Goal: Information Seeking & Learning: Check status

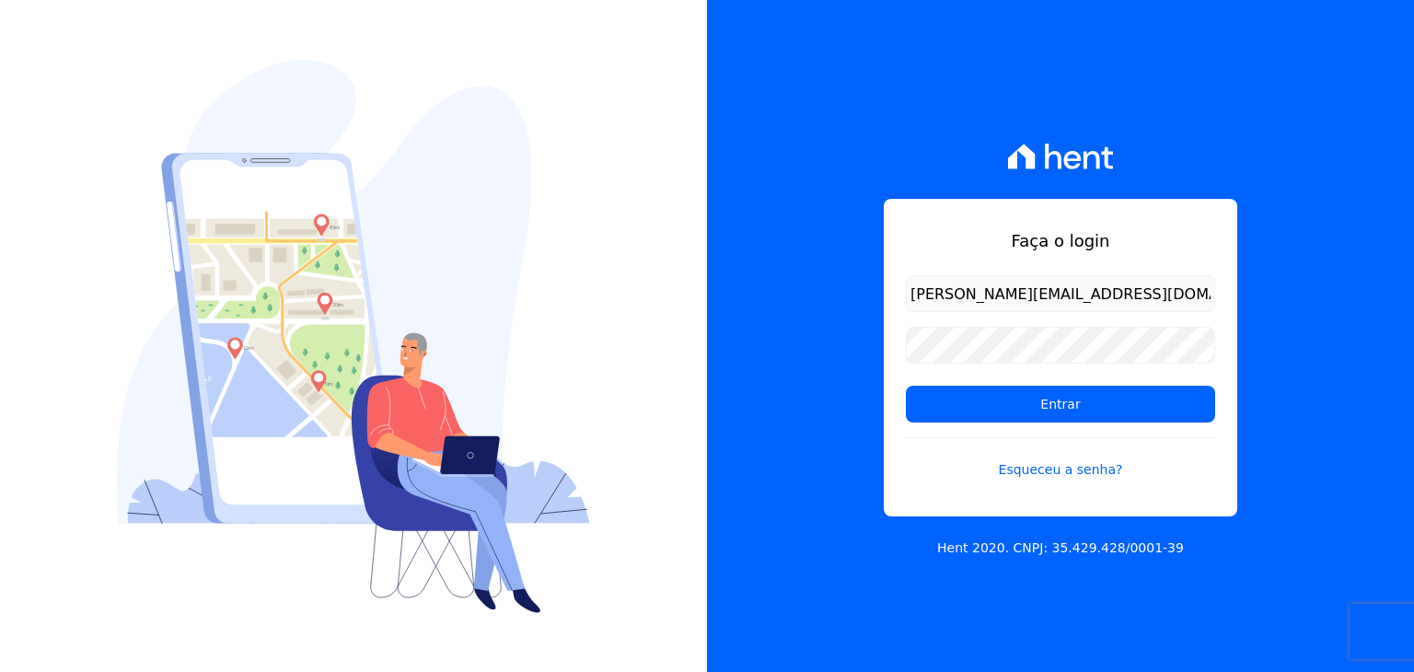
click at [991, 245] on h1 "Faça o login" at bounding box center [1060, 240] width 309 height 25
click at [1026, 413] on input "Entrar" at bounding box center [1060, 404] width 309 height 37
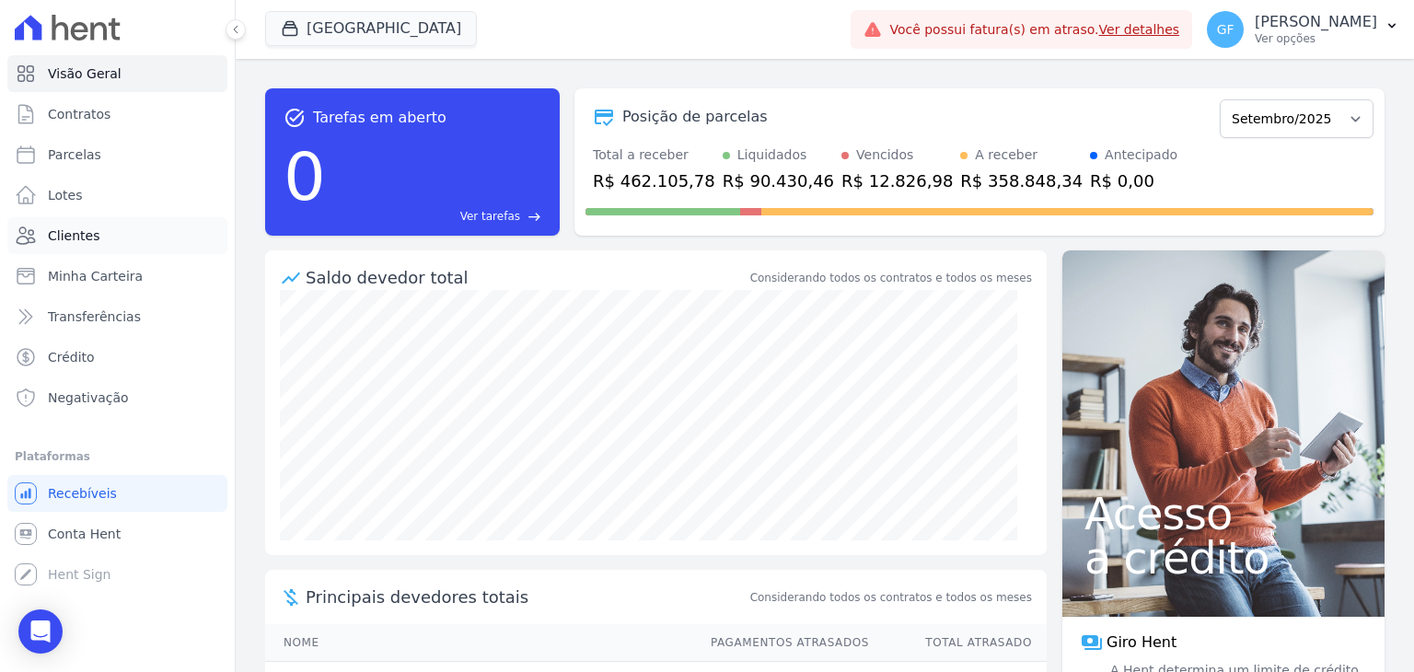
click at [110, 236] on link "Clientes" at bounding box center [117, 235] width 220 height 37
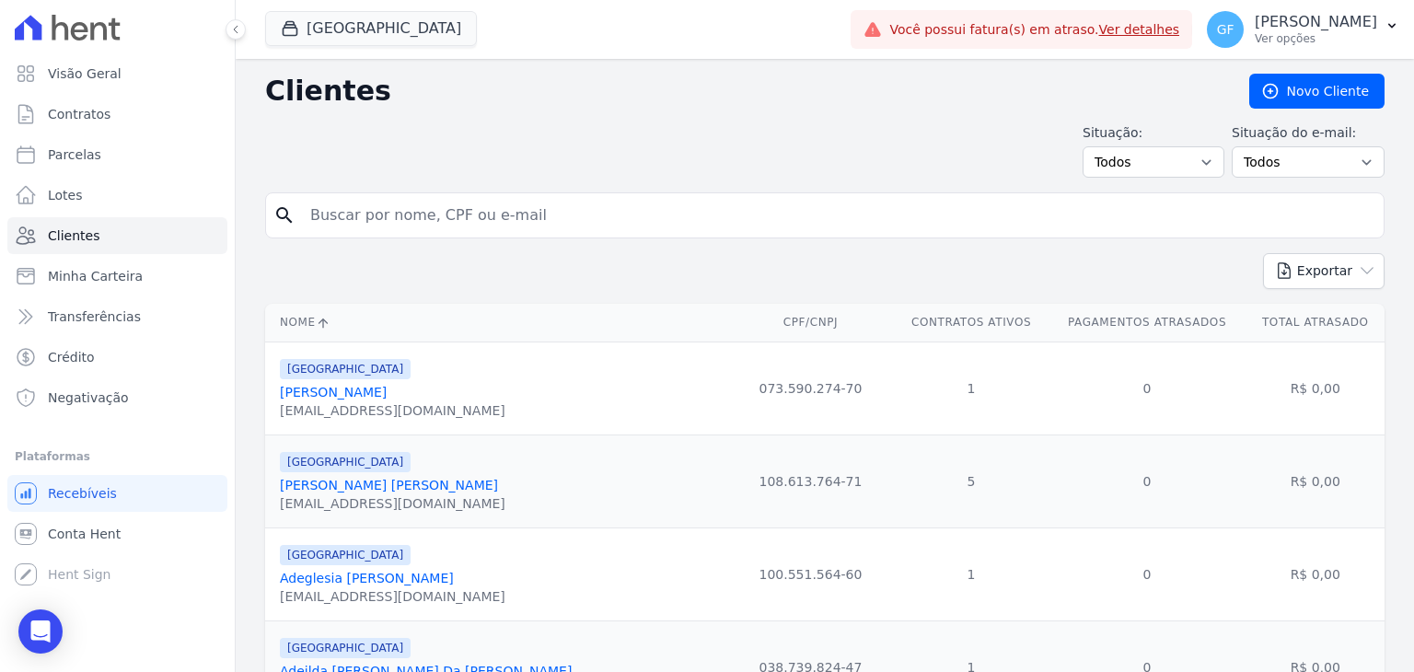
click at [423, 205] on input "search" at bounding box center [837, 215] width 1077 height 37
paste input "[PERSON_NAME]"
type input "[PERSON_NAME]"
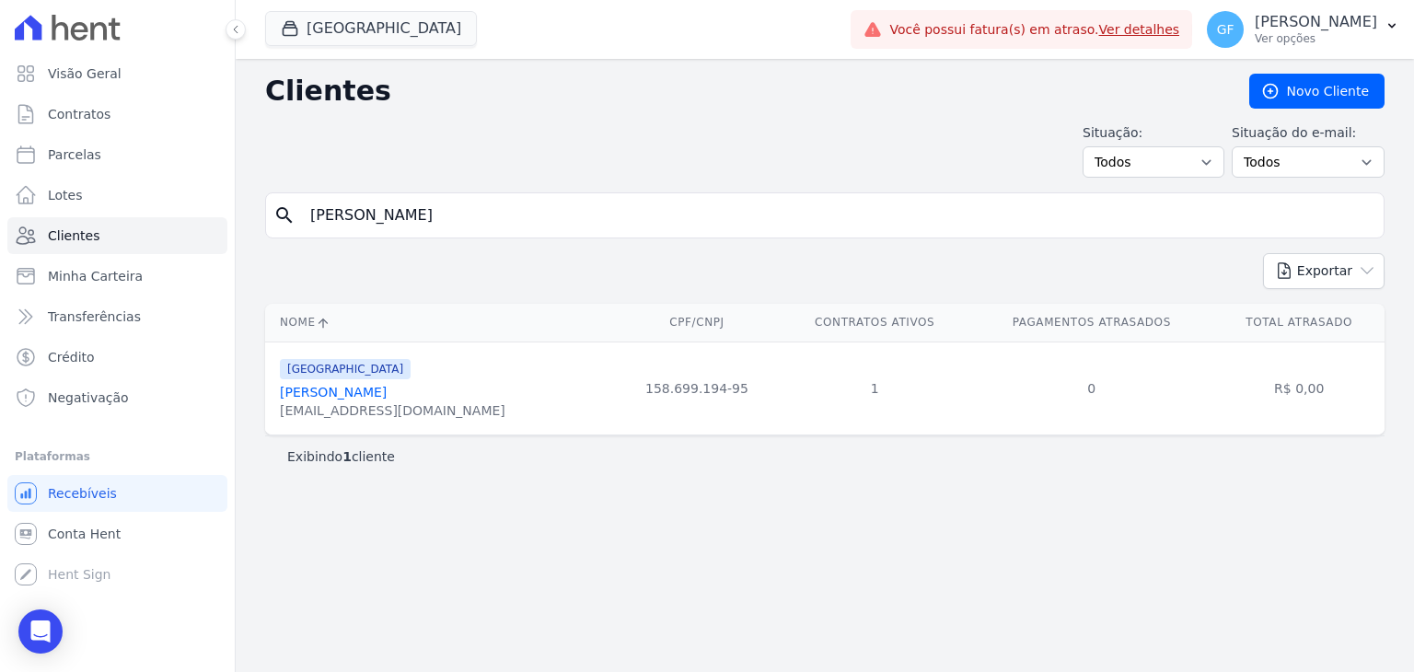
click at [387, 386] on link "[PERSON_NAME]" at bounding box center [333, 392] width 107 height 15
click at [237, 41] on div "[GEOGRAPHIC_DATA] Você possui apenas um empreendimento Aplicar Você possui fatu…" at bounding box center [825, 29] width 1178 height 59
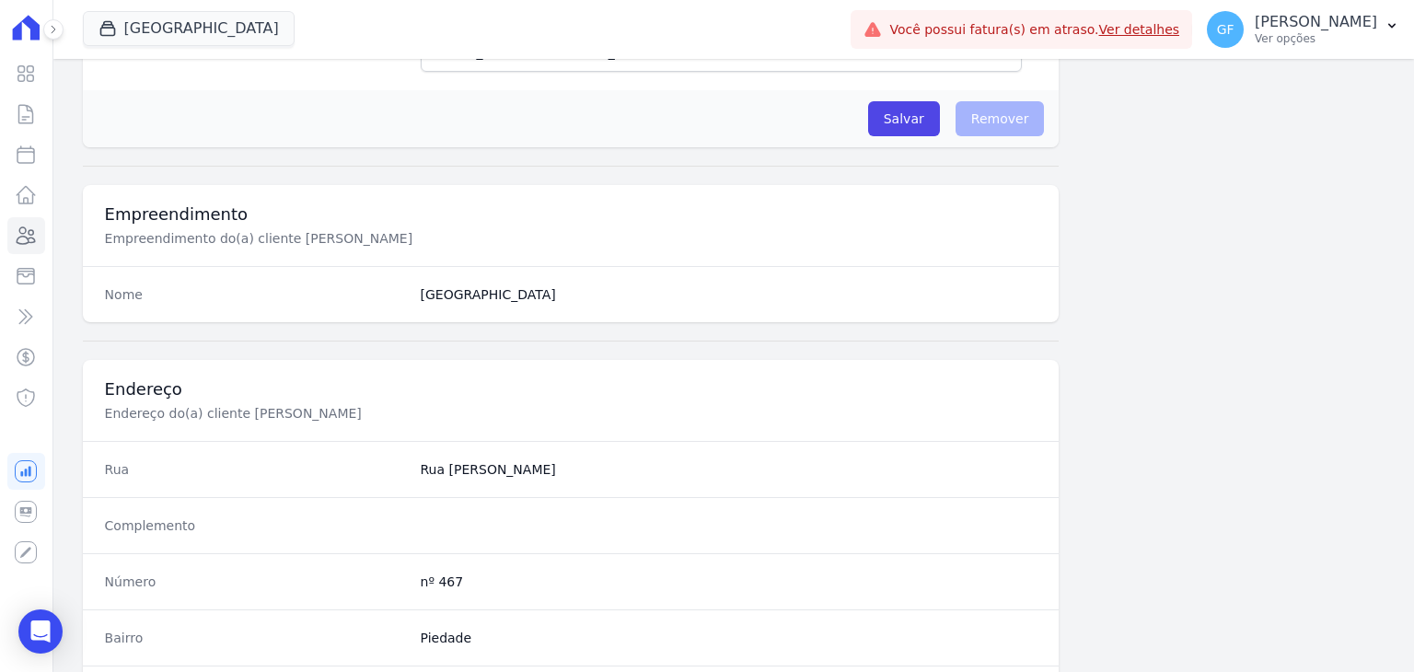
scroll to position [1045, 0]
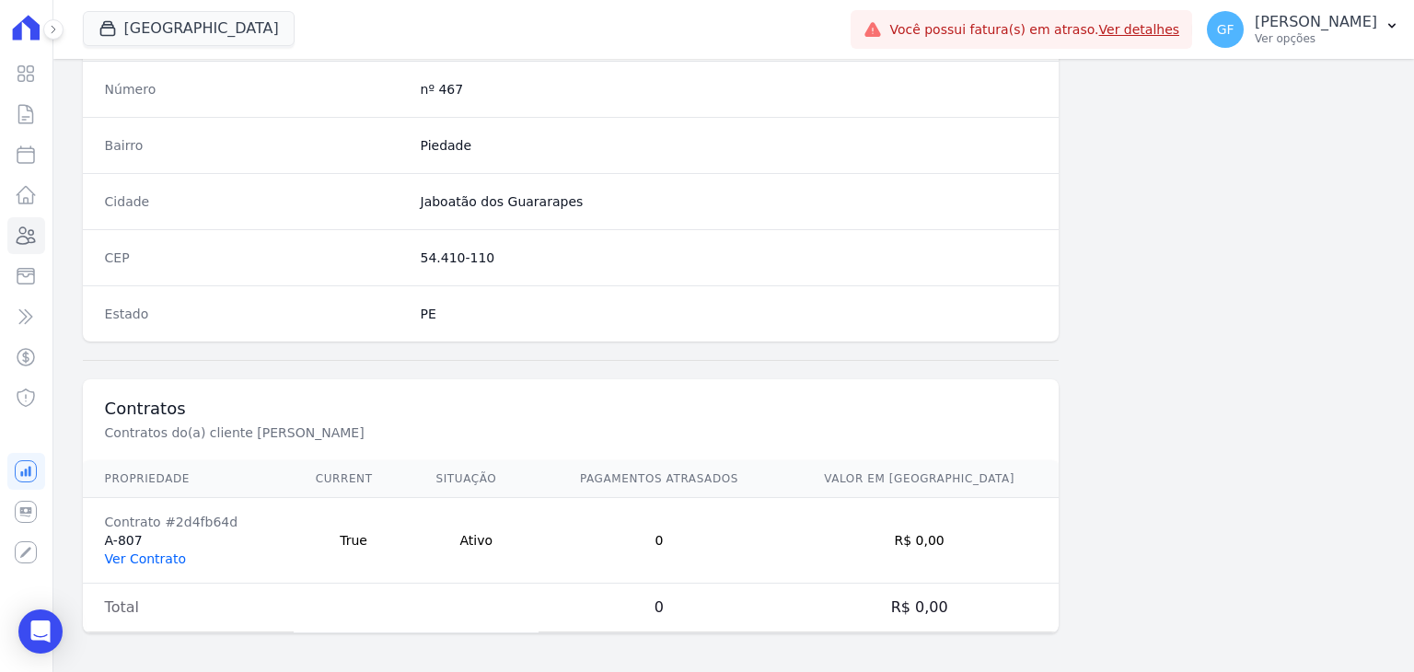
click at [159, 559] on link "Ver Contrato" at bounding box center [145, 558] width 81 height 15
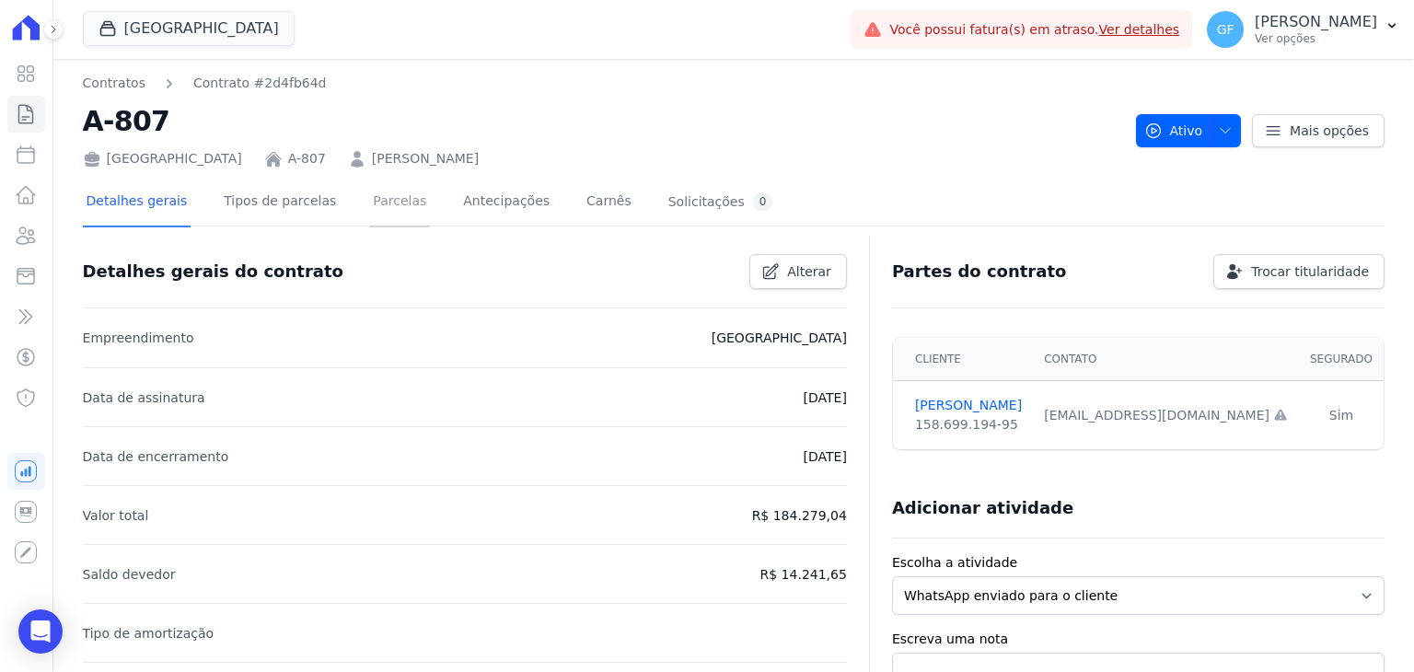
click at [383, 198] on link "Parcelas" at bounding box center [399, 203] width 61 height 49
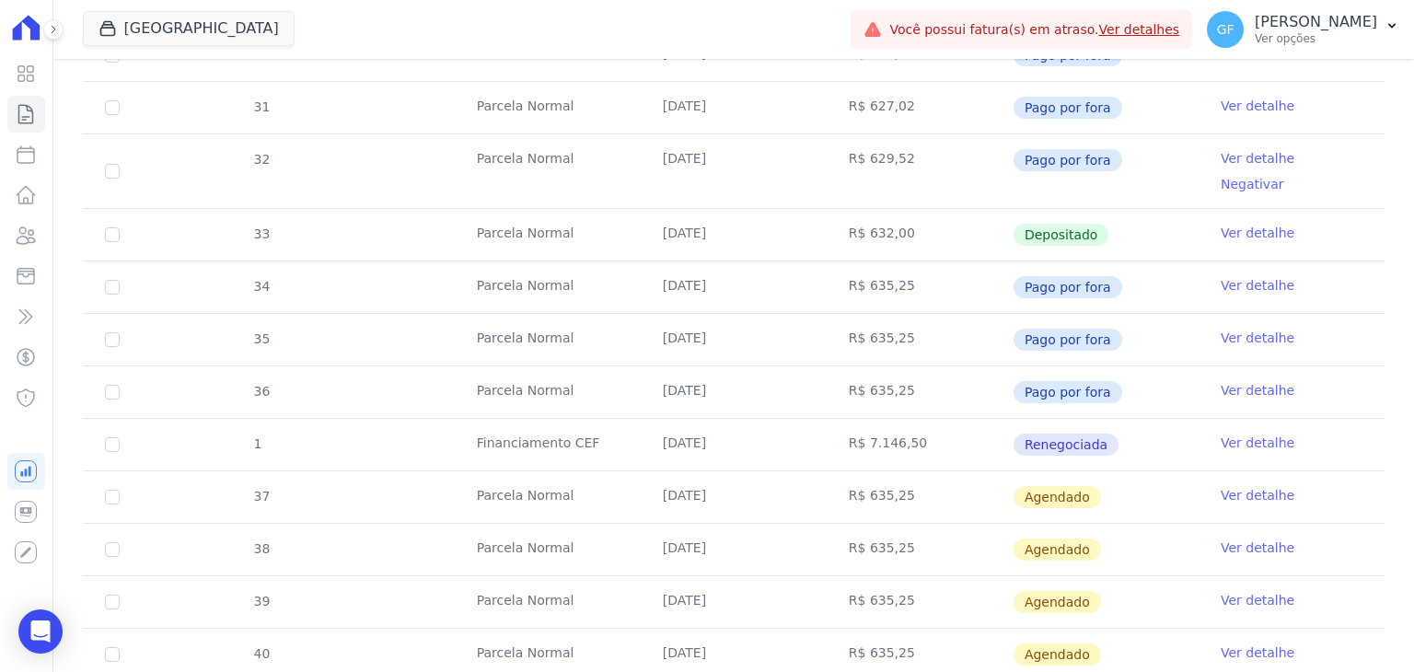
scroll to position [552, 0]
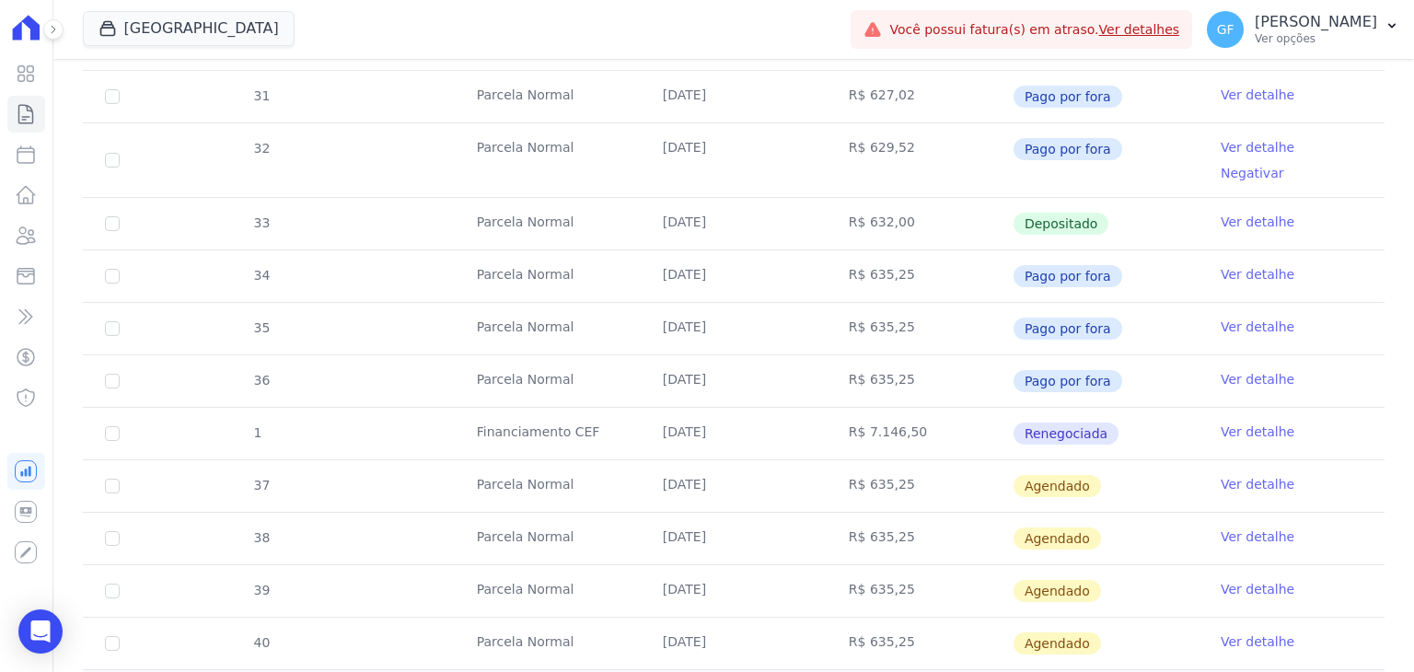
drag, startPoint x: 654, startPoint y: 458, endPoint x: 1049, endPoint y: 476, distance: 395.4
click at [1049, 476] on tr "37 [GEOGRAPHIC_DATA] [DATE] R$ 635,25 [GEOGRAPHIC_DATA] Ver detalhe" at bounding box center [734, 485] width 1302 height 52
click at [913, 460] on td "R$ 635,25" at bounding box center [920, 486] width 186 height 52
drag, startPoint x: 651, startPoint y: 459, endPoint x: 1101, endPoint y: 469, distance: 450.3
click at [1101, 469] on tr "37 [GEOGRAPHIC_DATA] [DATE] R$ 635,25 [GEOGRAPHIC_DATA] Ver detalhe" at bounding box center [734, 485] width 1302 height 52
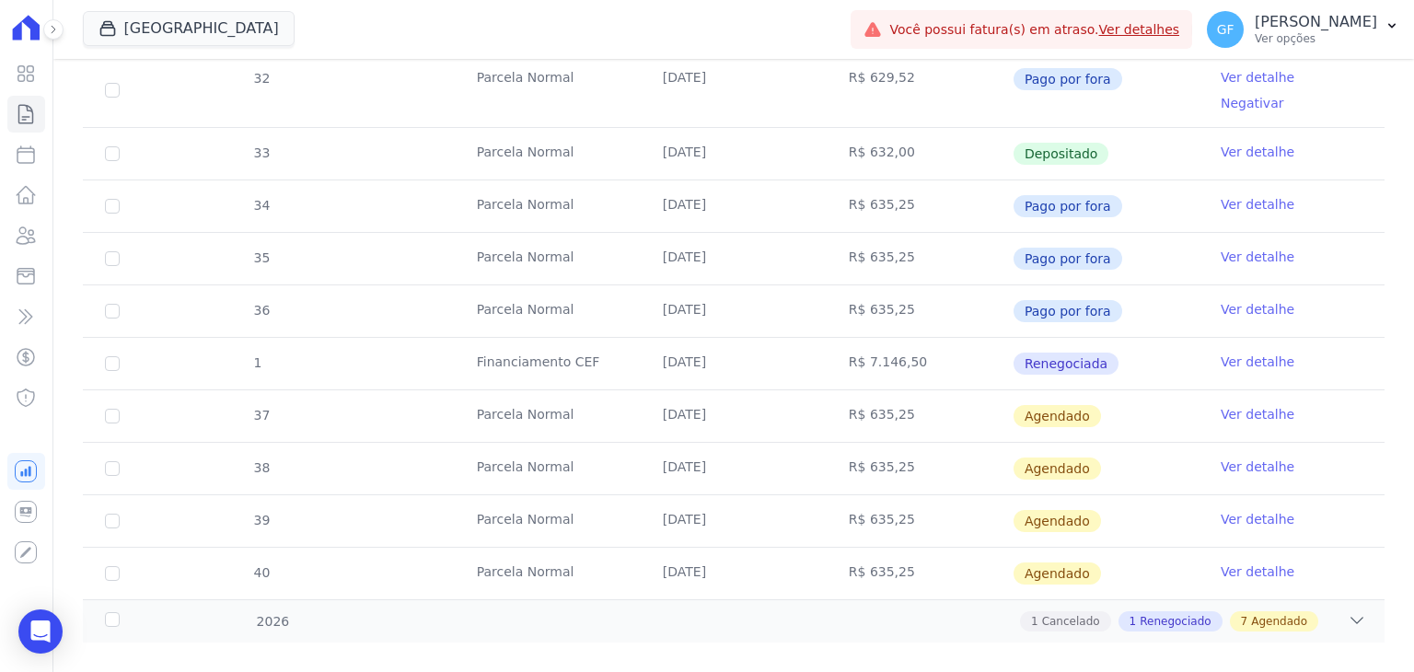
scroll to position [0, 0]
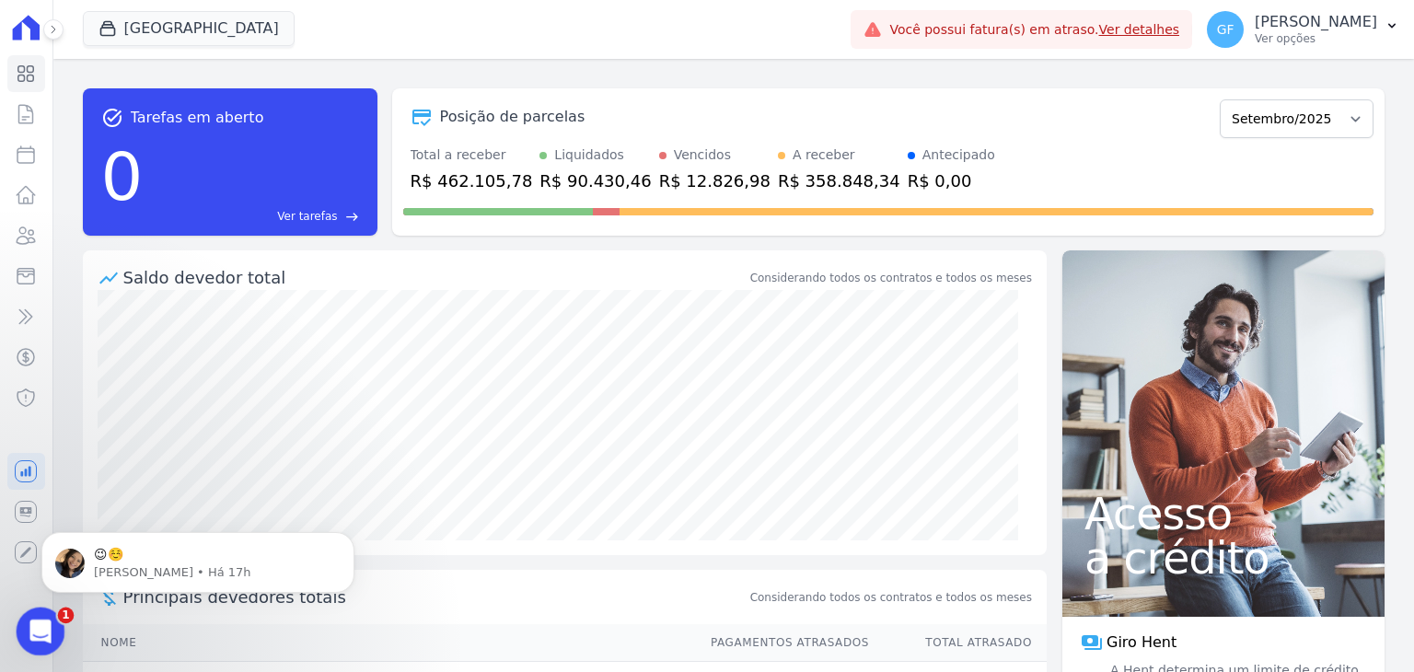
click at [39, 624] on icon "Abertura do Messenger da Intercom" at bounding box center [37, 628] width 13 height 15
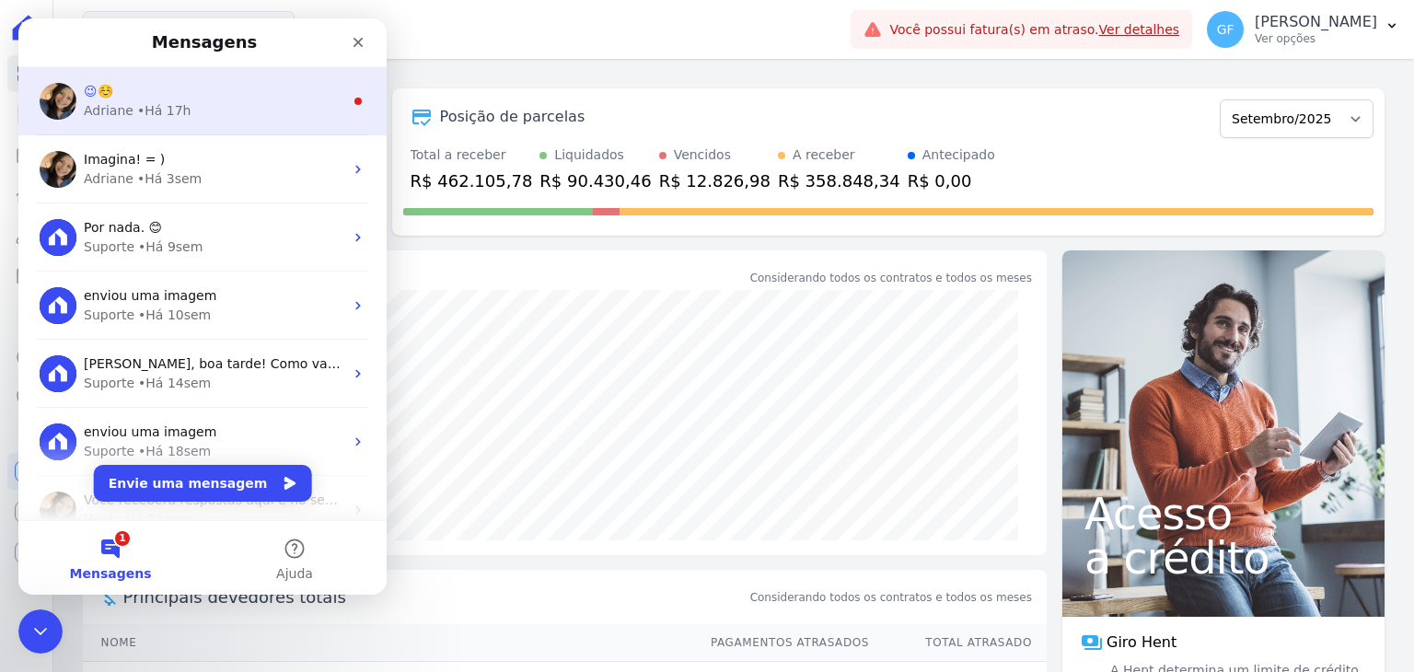
click at [99, 119] on div "Adriane" at bounding box center [109, 110] width 50 height 19
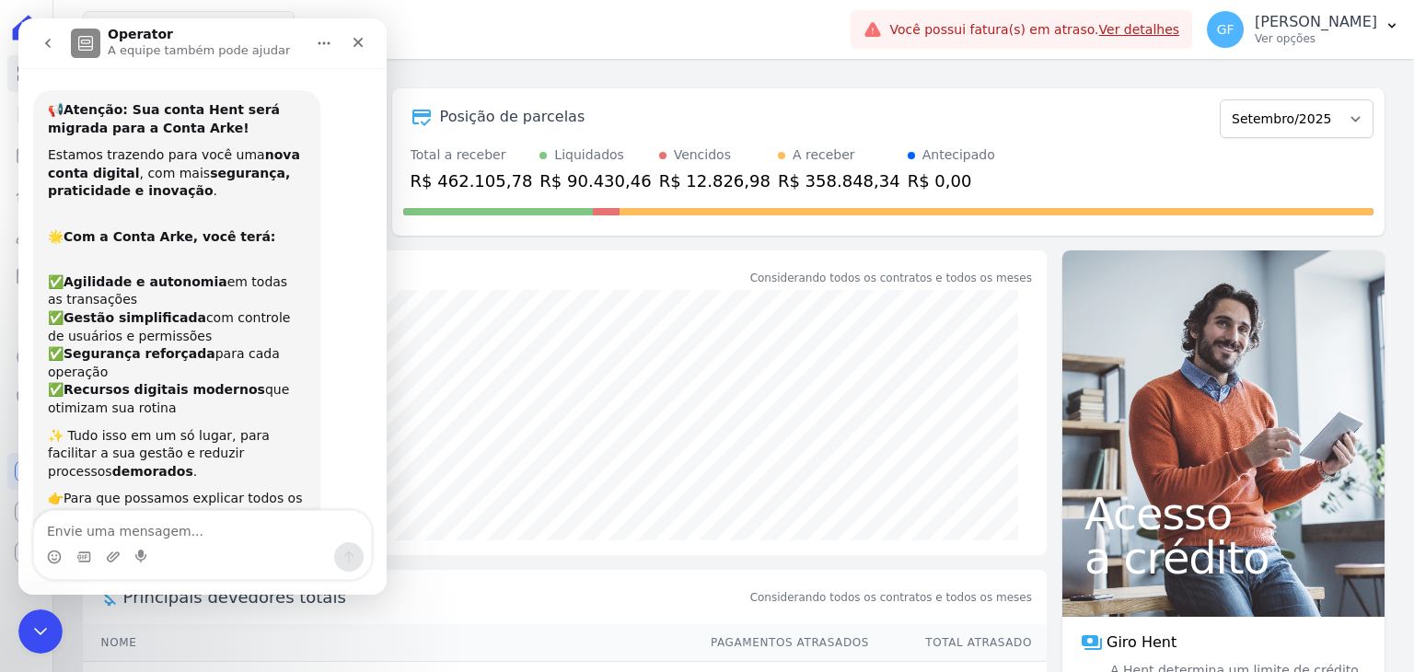
scroll to position [21, 0]
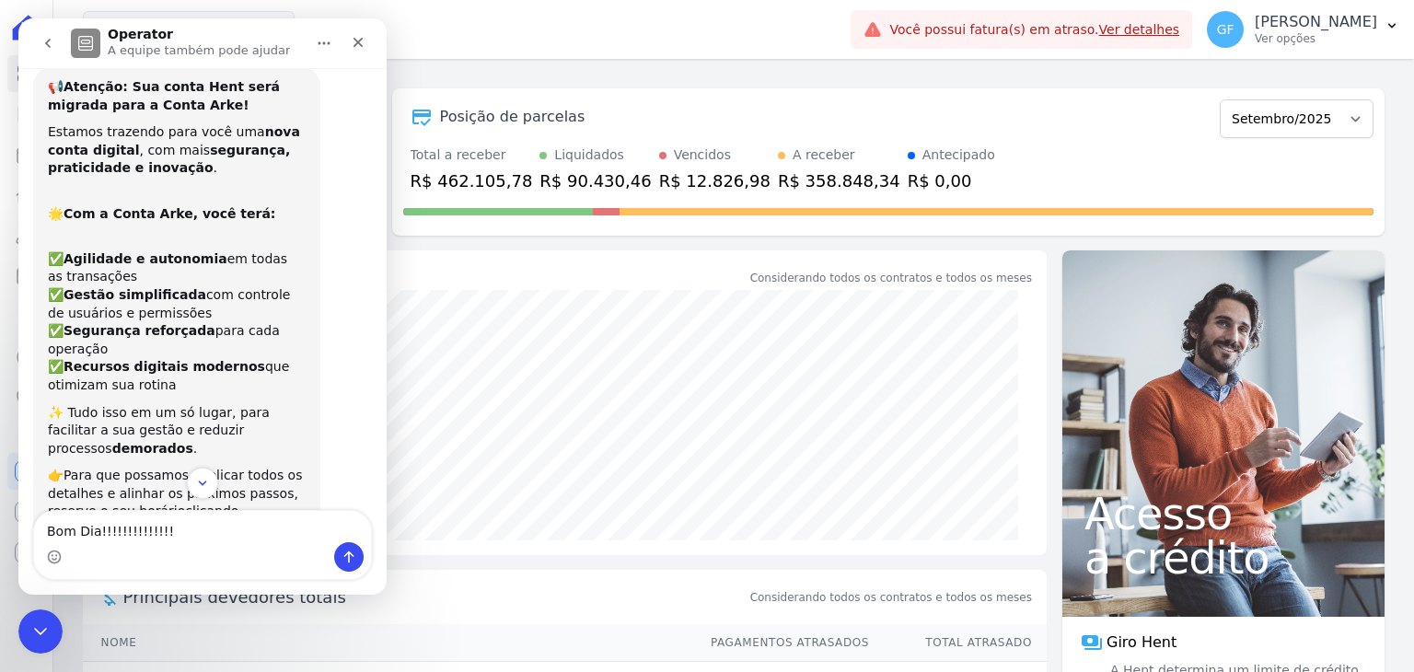
type textarea "Bom Dia!!!!!!!!!!!!!!!"
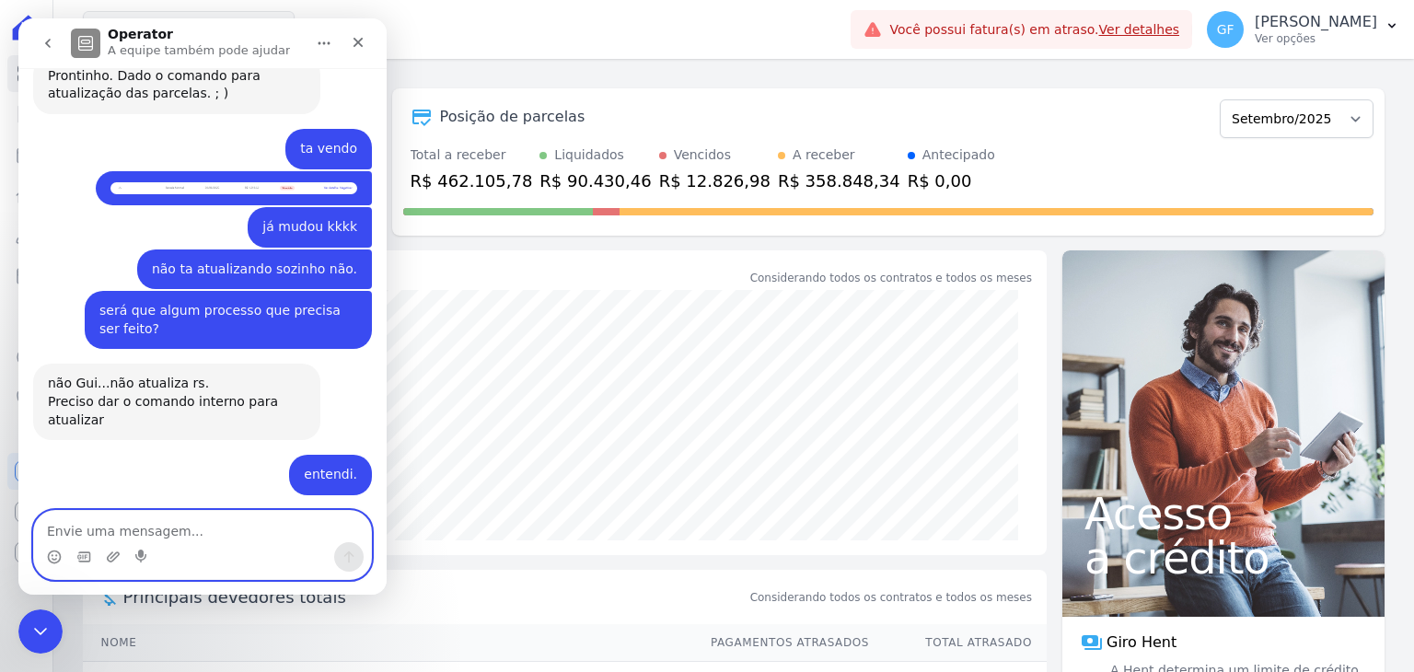
scroll to position [12620, 0]
paste textarea "[PERSON_NAME]"
type textarea "[PERSON_NAME]"
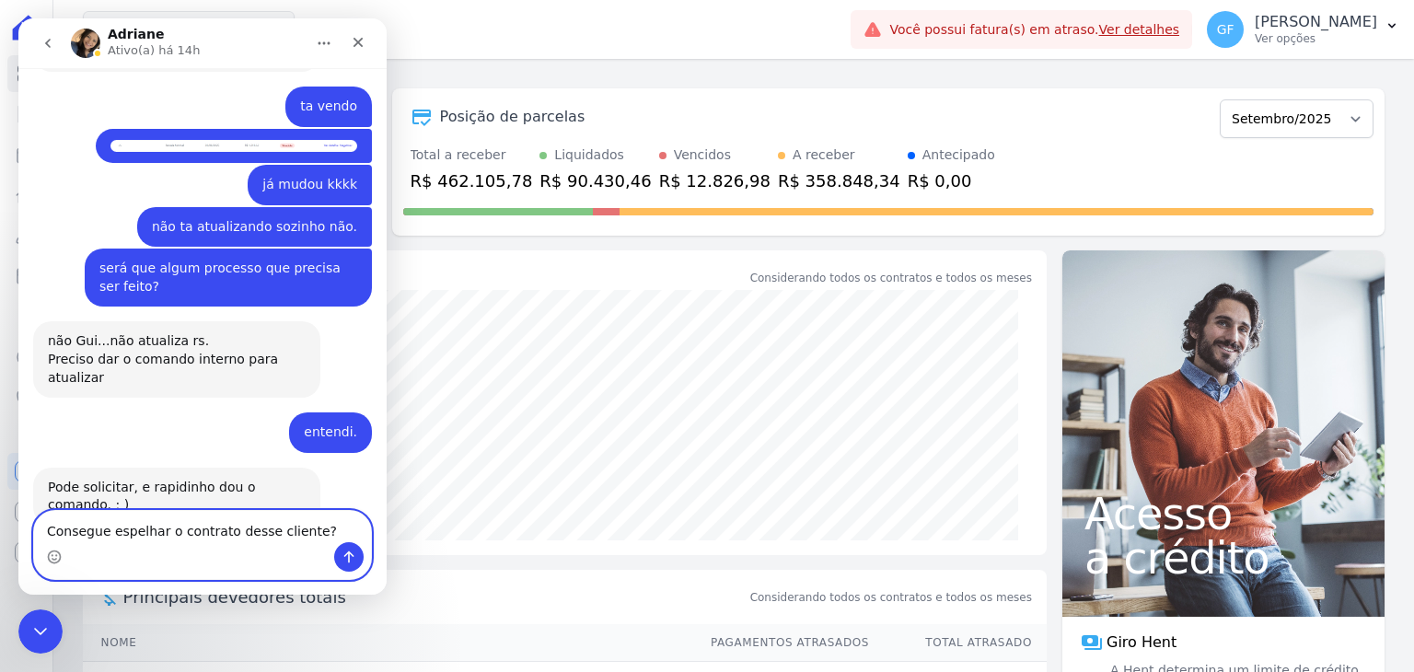
type textarea "Consegue espelhar o contrato desse cliente?"
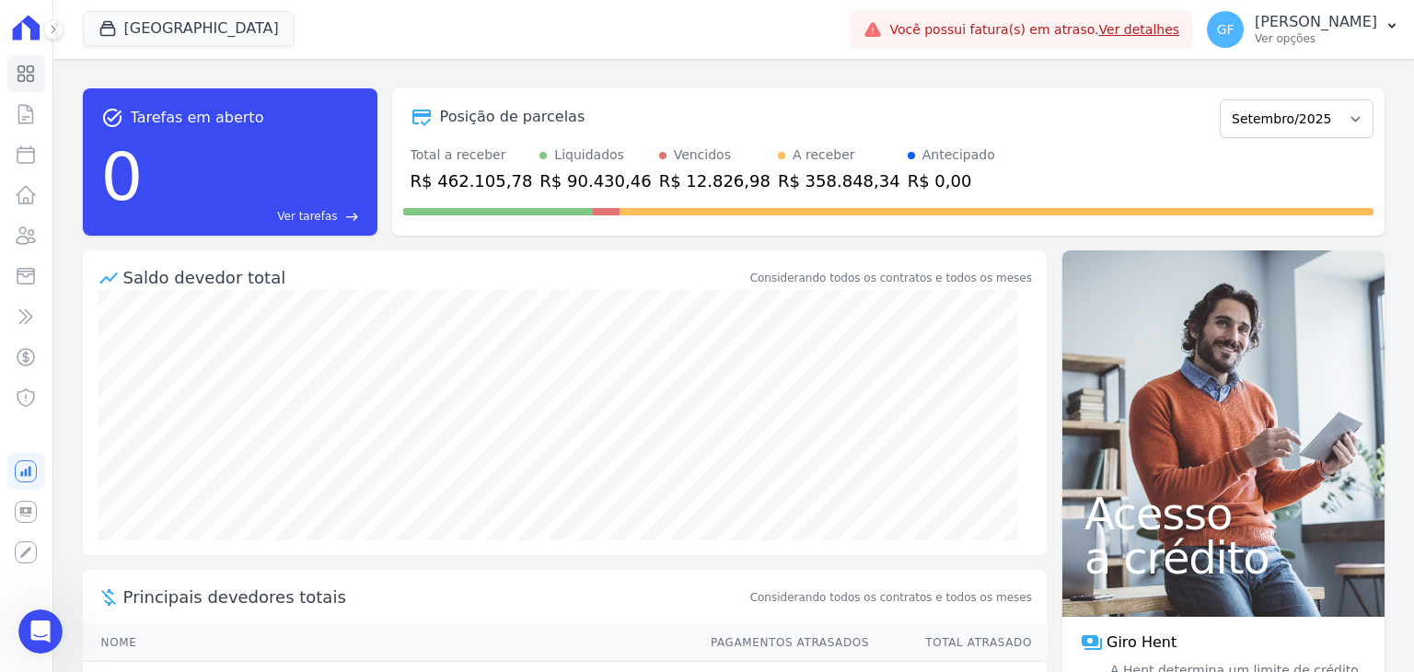
scroll to position [0, 0]
click at [1292, 11] on div "GF Guilherme Farias Ver opções" at bounding box center [1292, 29] width 170 height 37
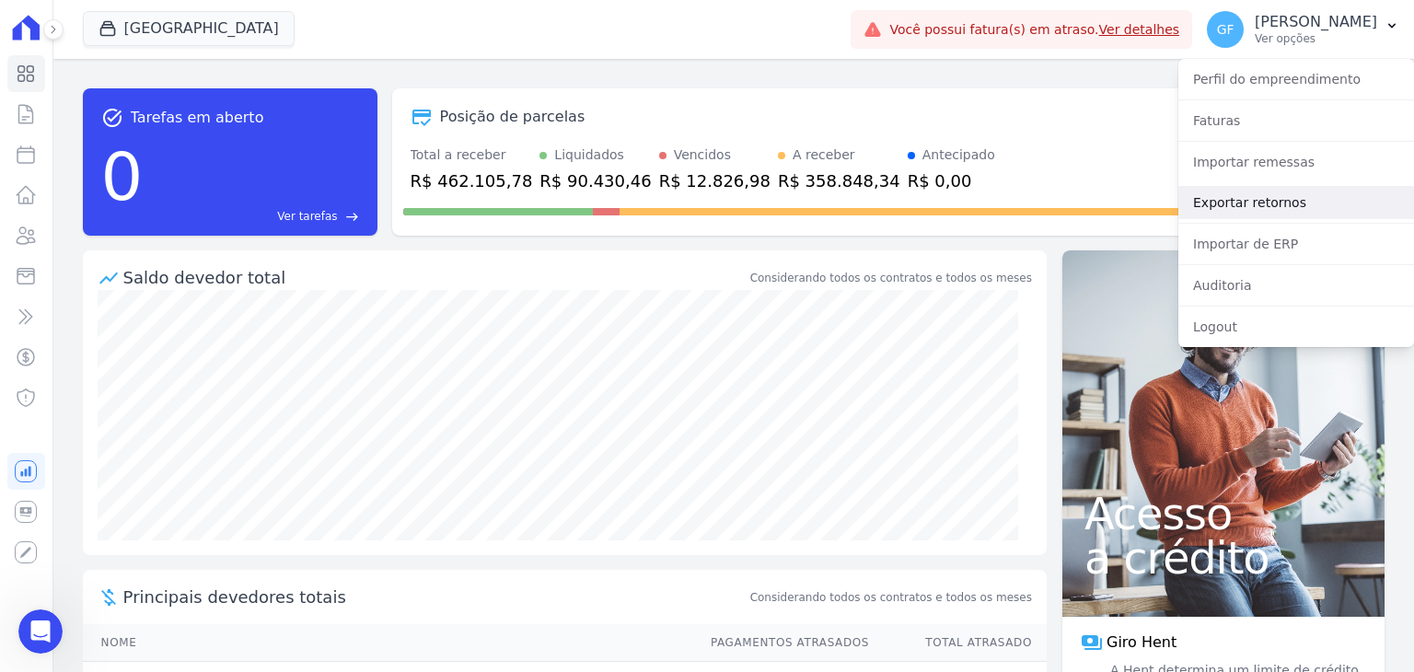
scroll to position [12704, 0]
click at [1281, 214] on link "Exportar retornos" at bounding box center [1296, 202] width 236 height 33
click at [1282, 203] on link "Exportar retornos" at bounding box center [1296, 202] width 236 height 33
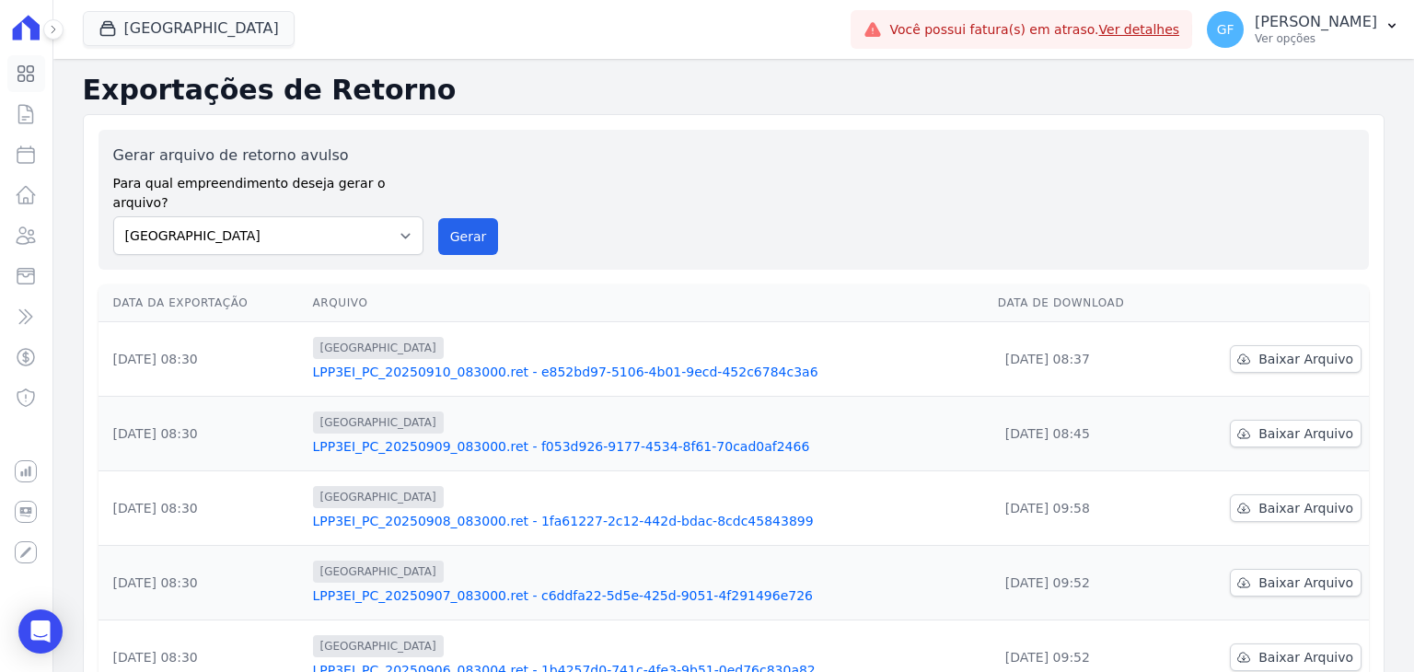
click at [22, 82] on icon at bounding box center [26, 74] width 22 height 22
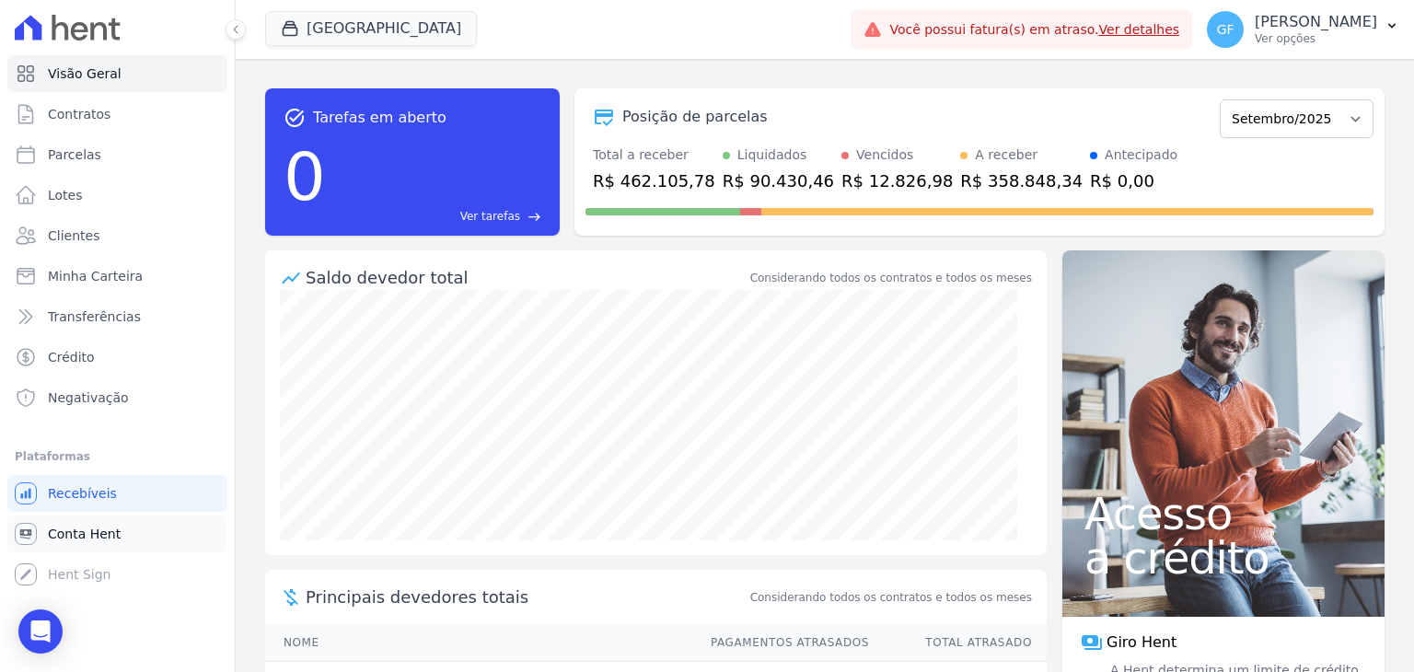
click at [73, 533] on span "Conta Hent" at bounding box center [84, 534] width 73 height 18
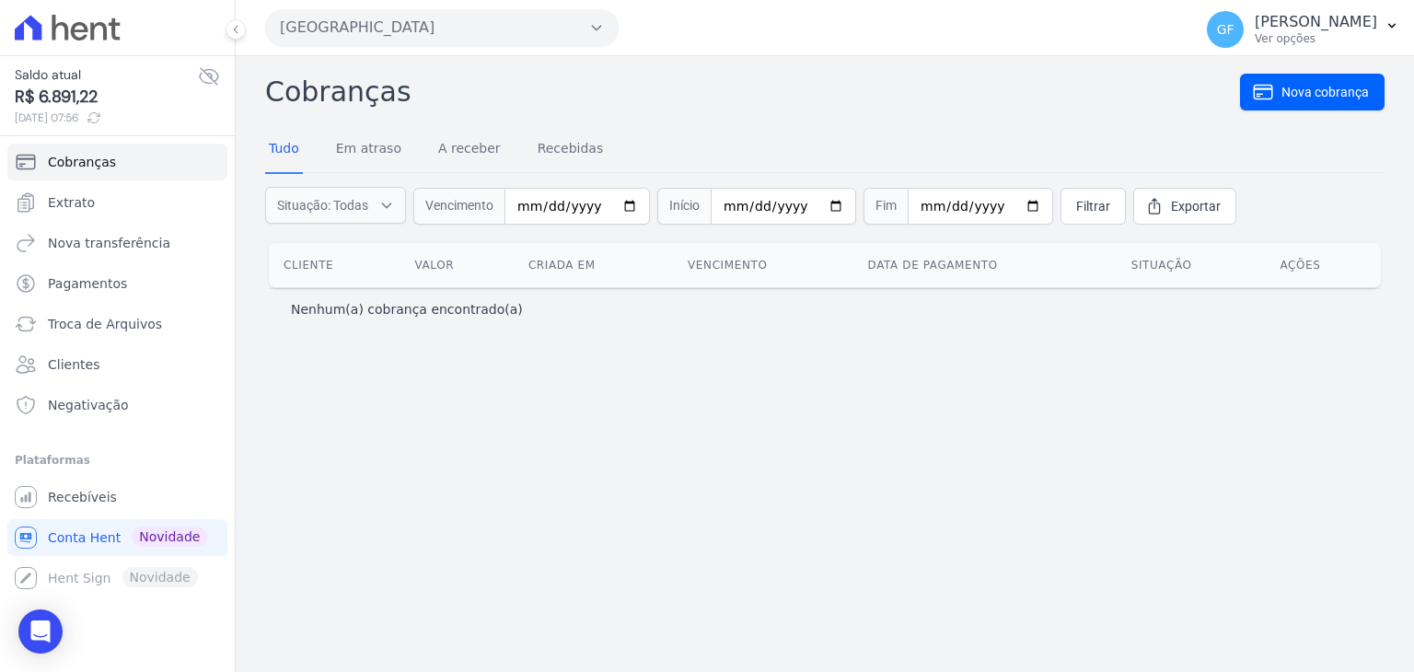
click at [212, 75] on icon at bounding box center [209, 76] width 18 height 17
click at [212, 75] on icon at bounding box center [209, 77] width 6 height 6
click at [74, 203] on span "Extrato" at bounding box center [71, 202] width 47 height 18
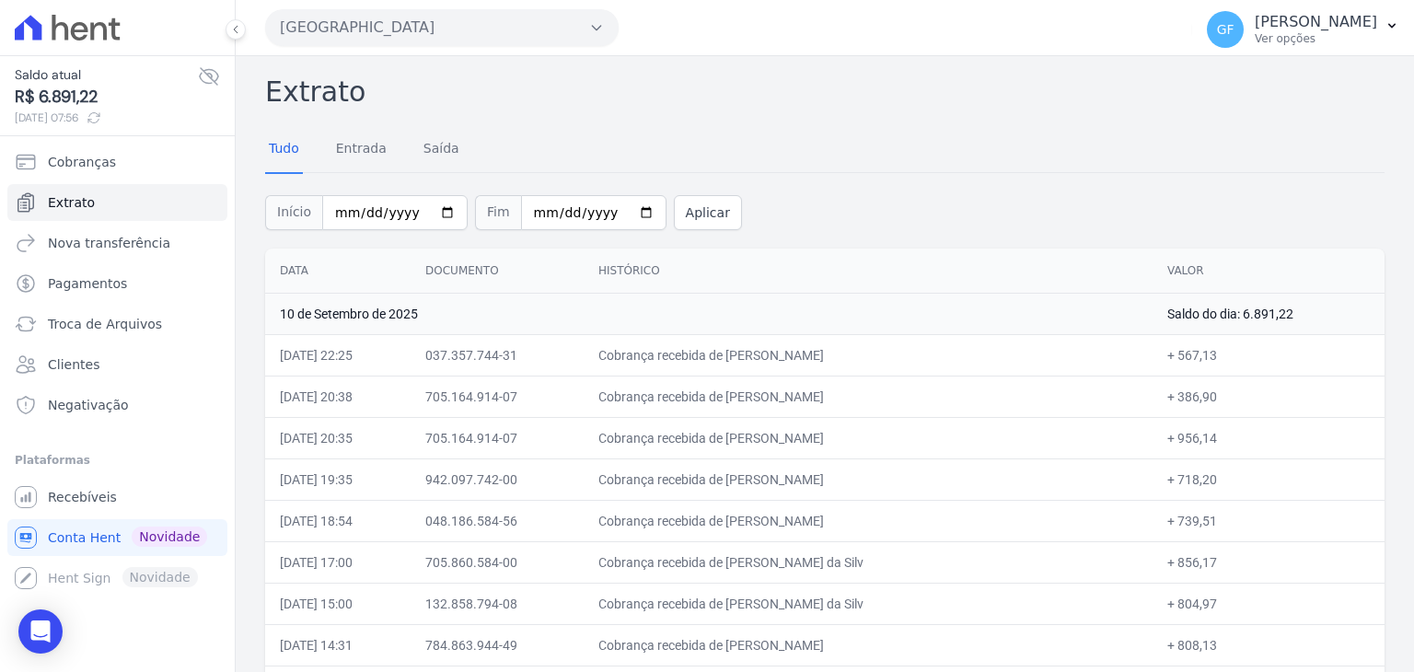
drag, startPoint x: 653, startPoint y: 354, endPoint x: 1222, endPoint y: 561, distance: 605.1
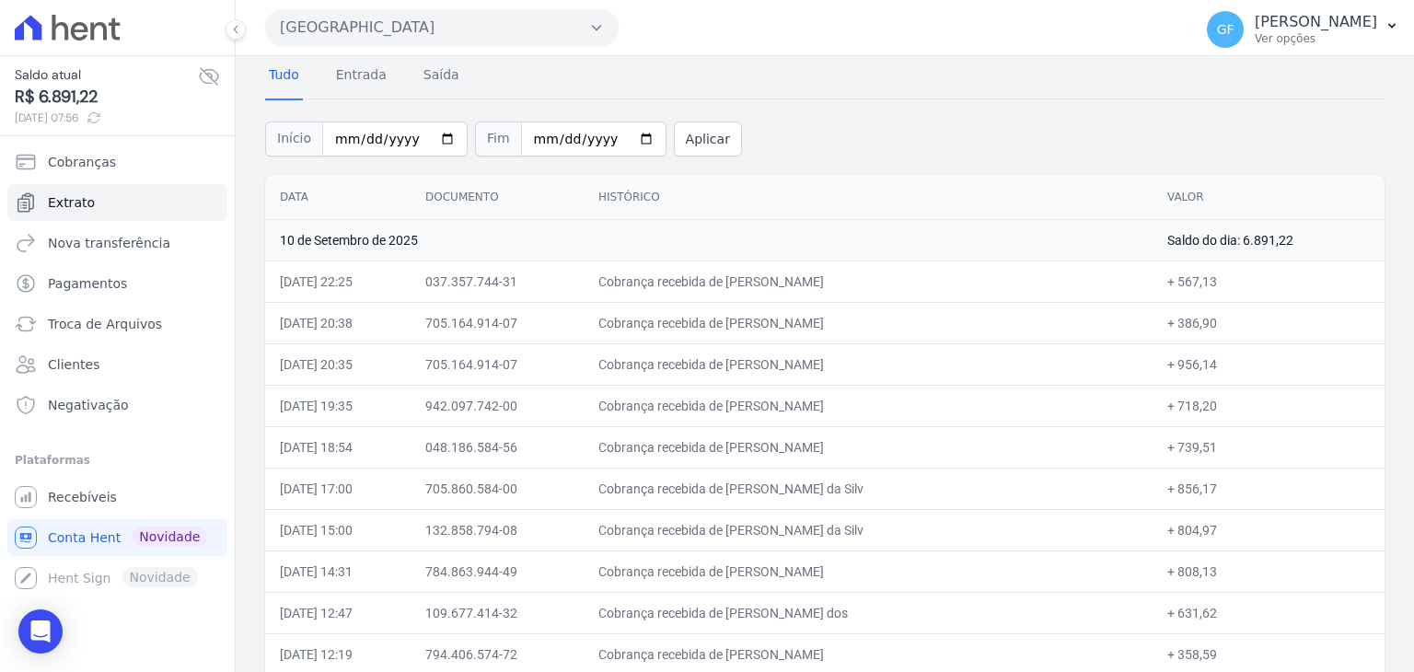
scroll to position [184, 0]
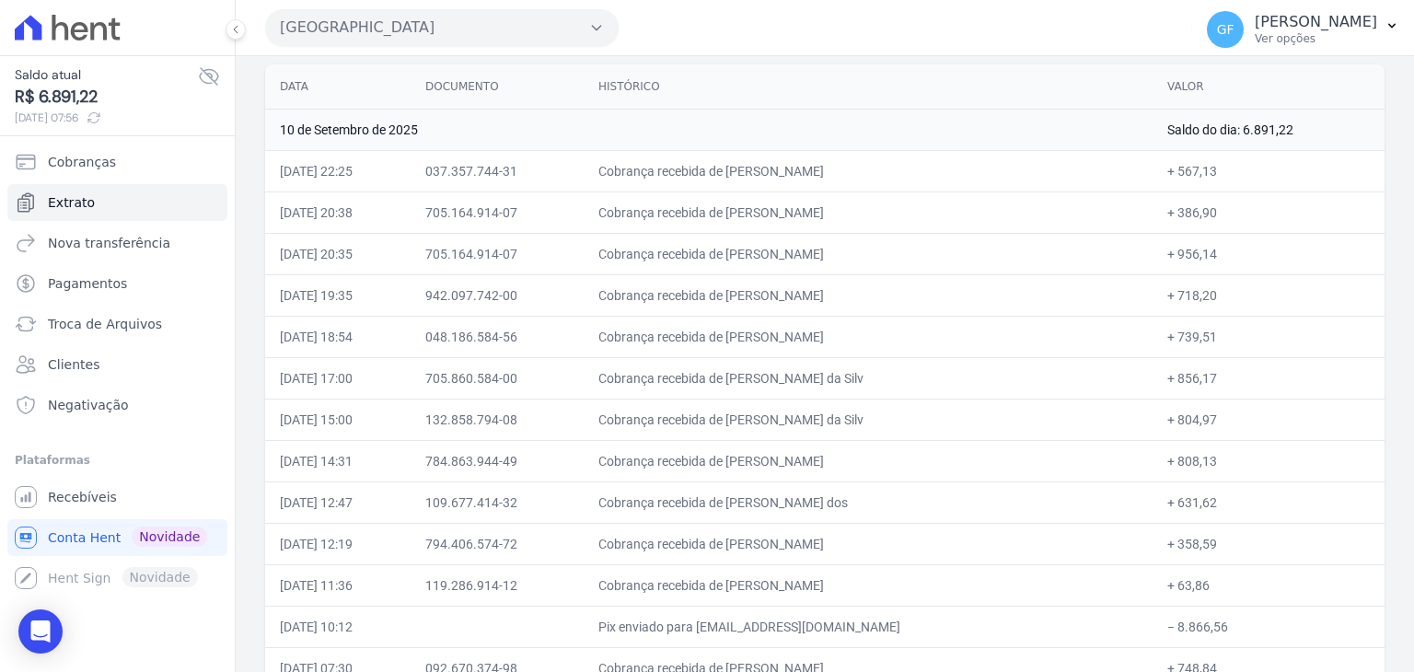
drag, startPoint x: 648, startPoint y: 414, endPoint x: 1220, endPoint y: 570, distance: 592.5
click at [1246, 552] on td "+ 358,59" at bounding box center [1269, 543] width 232 height 41
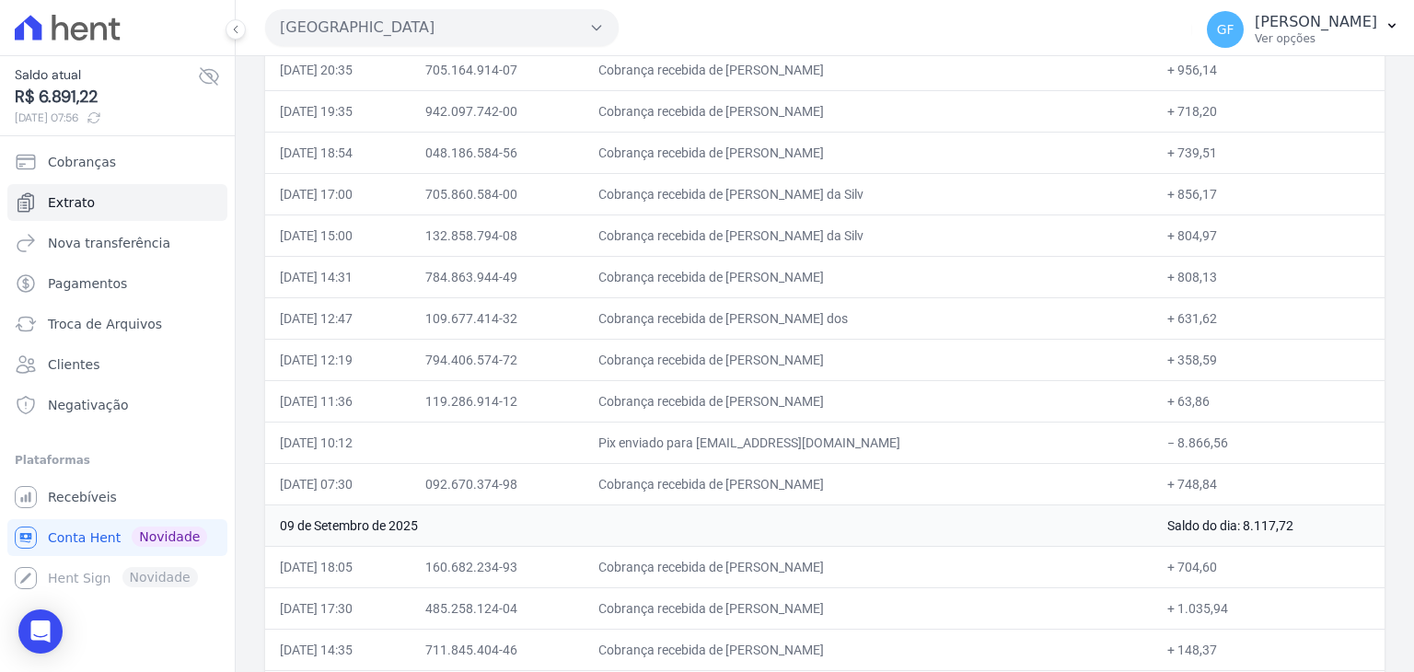
scroll to position [0, 0]
